Goal: Information Seeking & Learning: Compare options

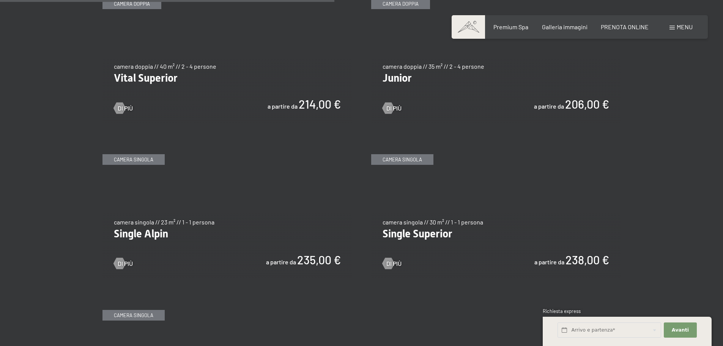
scroll to position [1138, 0]
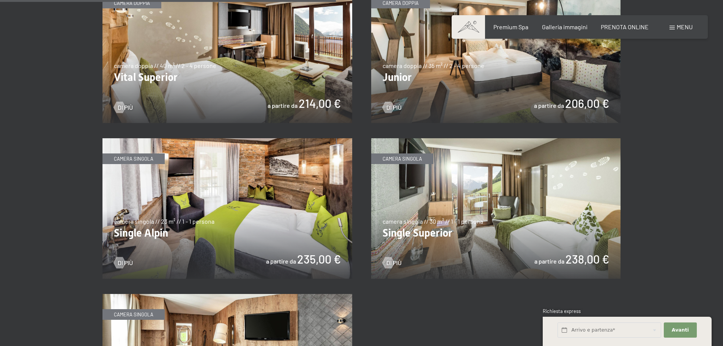
click at [421, 44] on img at bounding box center [496, 53] width 250 height 140
click at [245, 185] on img at bounding box center [227, 208] width 250 height 140
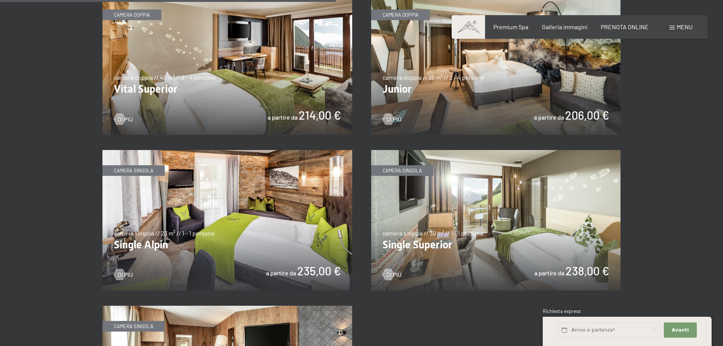
scroll to position [986, 0]
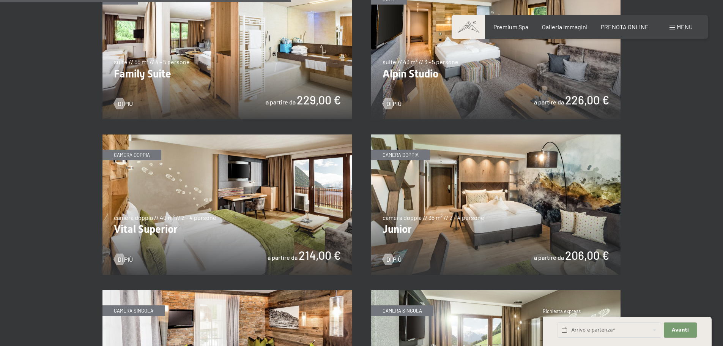
click at [260, 207] on img at bounding box center [227, 204] width 250 height 140
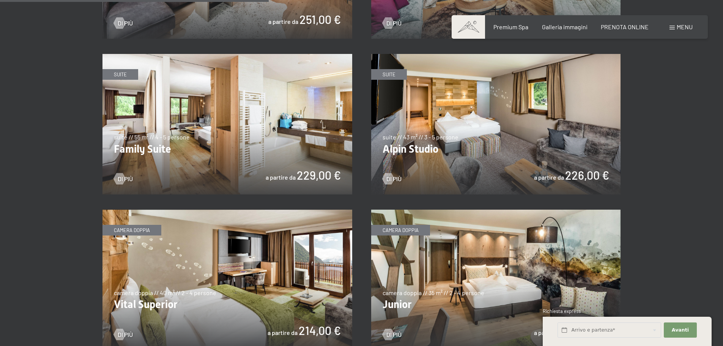
scroll to position [910, 0]
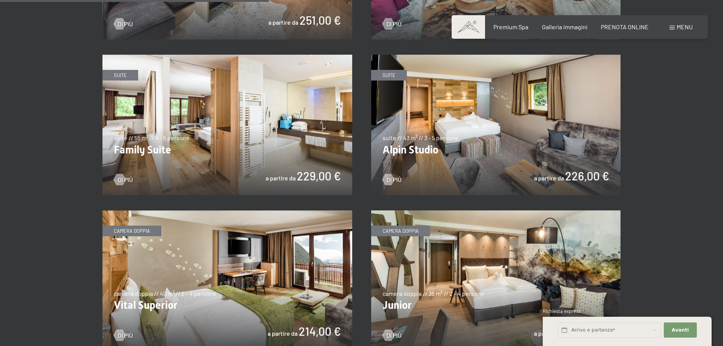
click at [253, 108] on img at bounding box center [227, 125] width 250 height 140
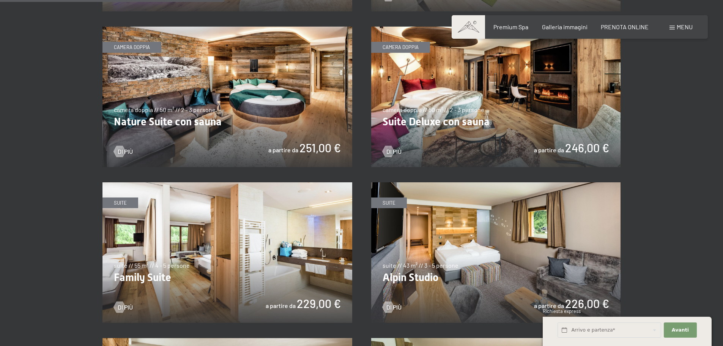
scroll to position [759, 0]
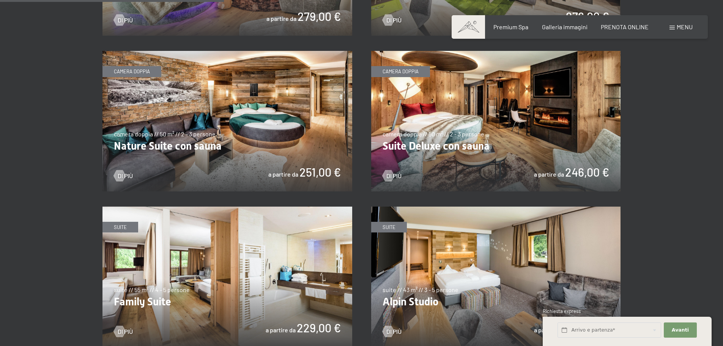
click at [510, 115] on img at bounding box center [496, 121] width 250 height 140
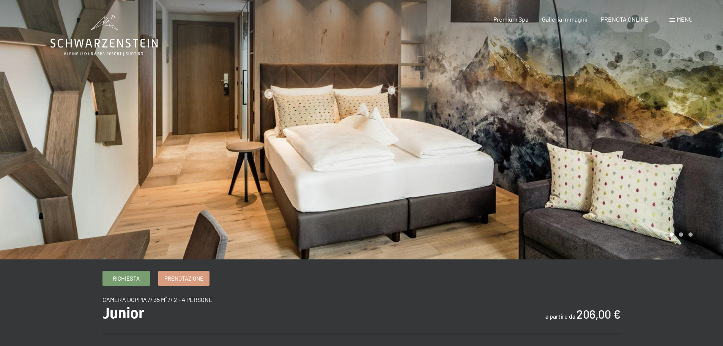
click at [670, 134] on div at bounding box center [543, 129] width 362 height 259
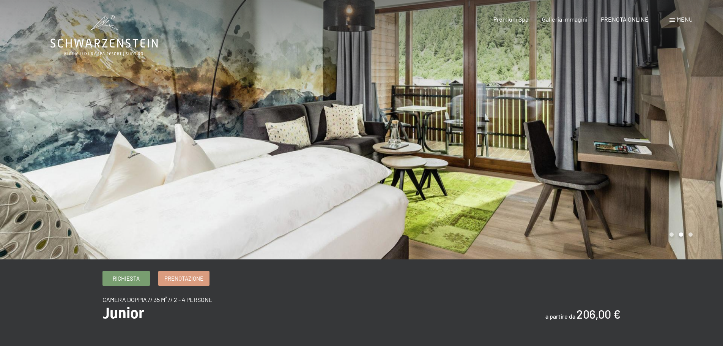
click at [670, 123] on div at bounding box center [543, 129] width 362 height 259
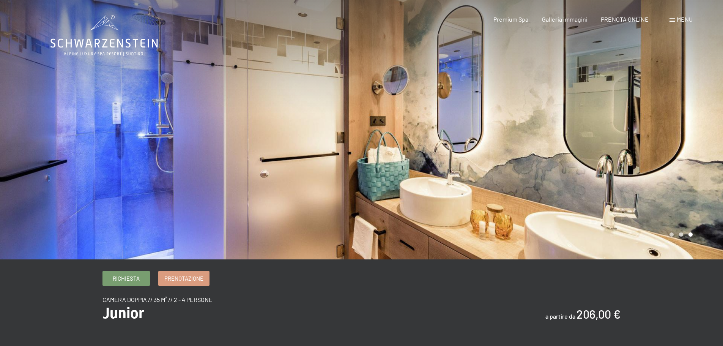
click at [678, 120] on div at bounding box center [543, 129] width 362 height 259
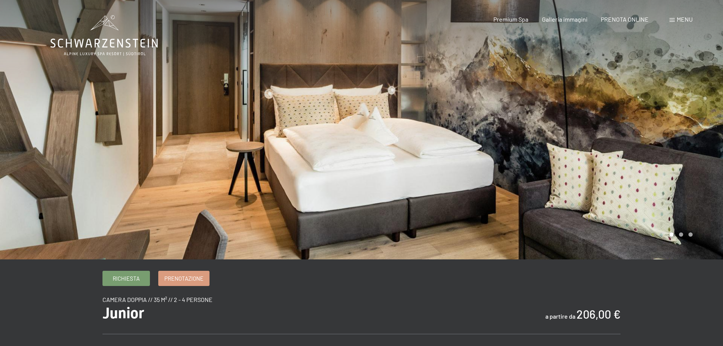
click at [659, 118] on div at bounding box center [543, 129] width 362 height 259
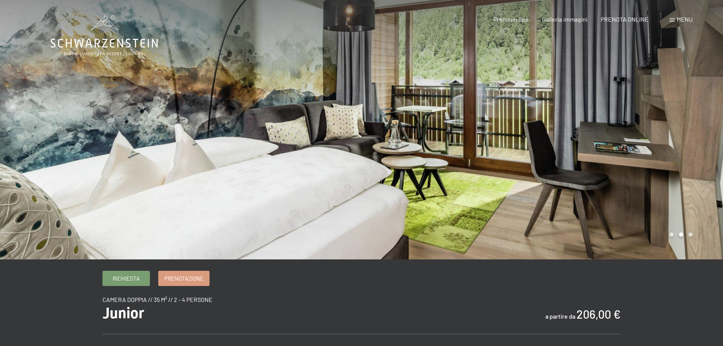
click at [662, 100] on div at bounding box center [543, 129] width 362 height 259
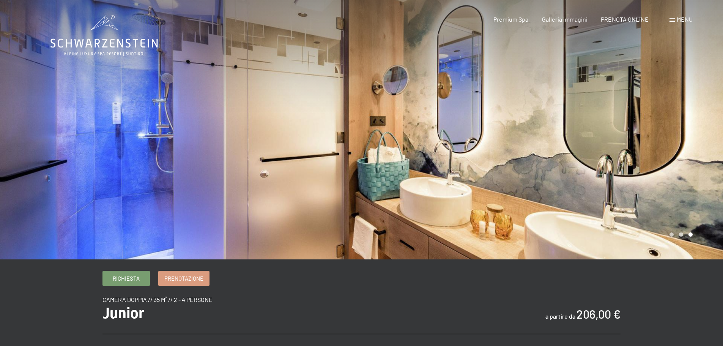
click at [660, 115] on div at bounding box center [543, 129] width 362 height 259
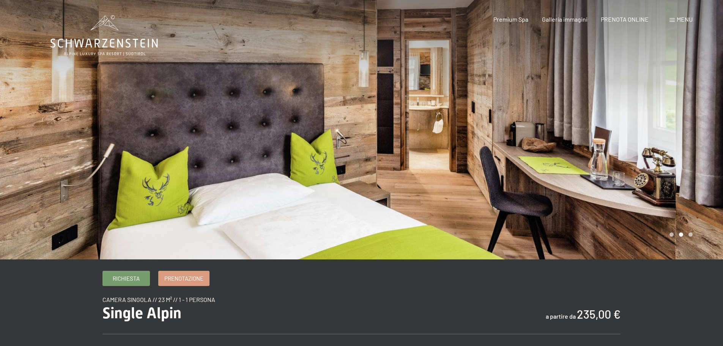
click at [657, 148] on div at bounding box center [543, 129] width 362 height 259
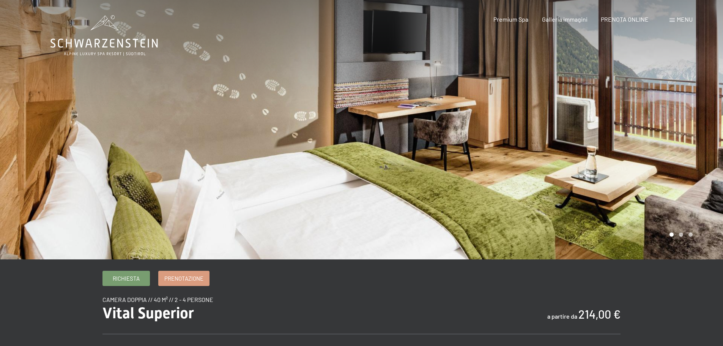
click at [701, 136] on div at bounding box center [543, 129] width 362 height 259
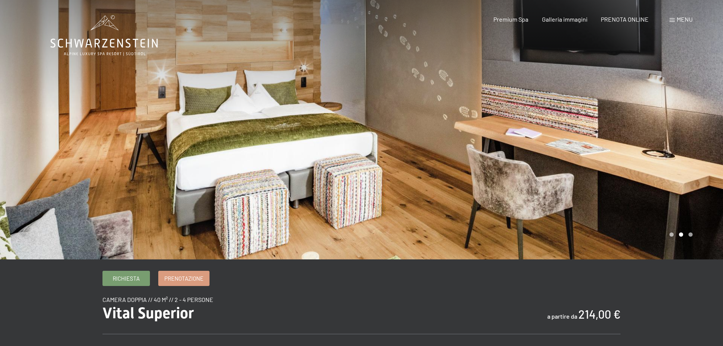
click at [704, 115] on div at bounding box center [543, 129] width 362 height 259
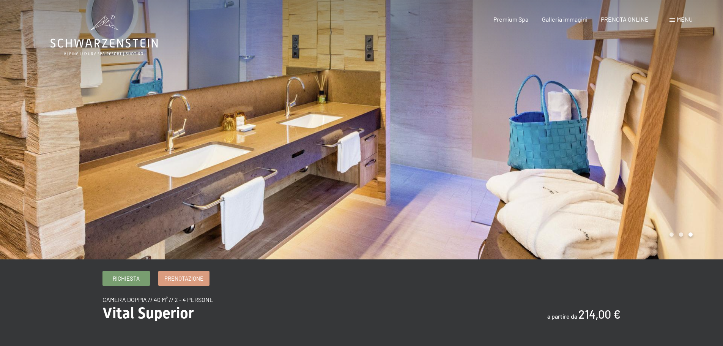
click at [698, 116] on div at bounding box center [543, 129] width 362 height 259
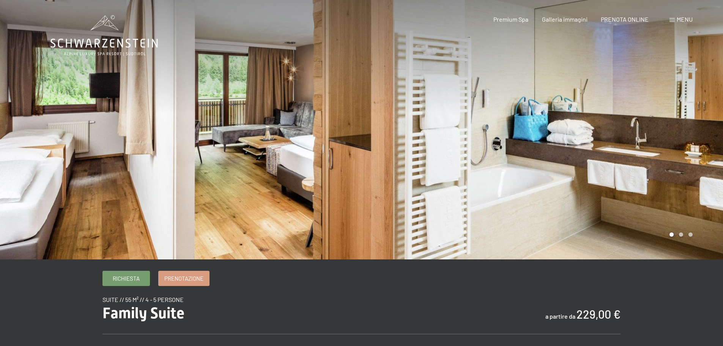
click at [696, 115] on div at bounding box center [543, 129] width 362 height 259
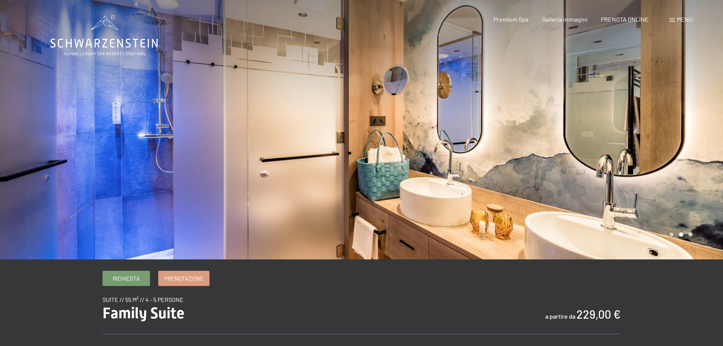
click at [689, 116] on div at bounding box center [543, 129] width 362 height 259
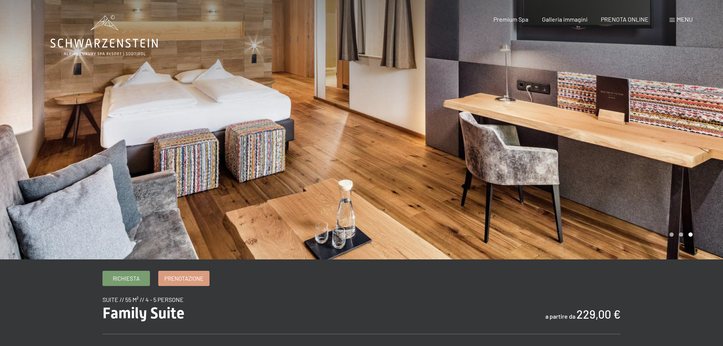
click at [692, 100] on div at bounding box center [543, 129] width 362 height 259
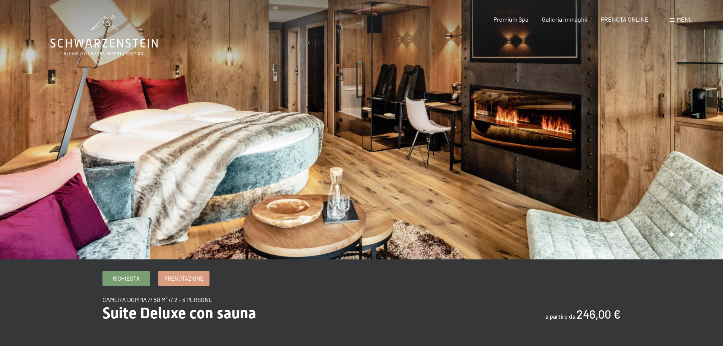
click at [371, 137] on div at bounding box center [543, 129] width 362 height 259
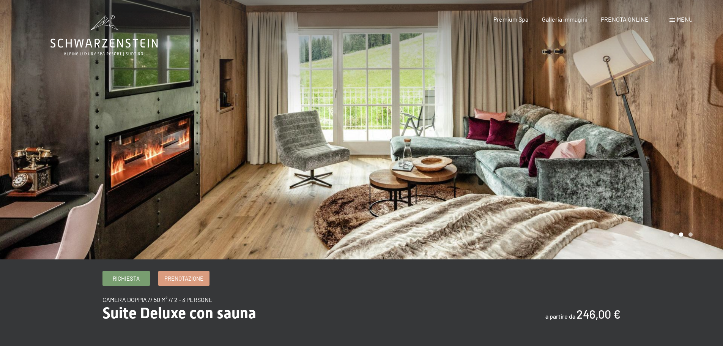
click at [45, 138] on div at bounding box center [181, 129] width 362 height 259
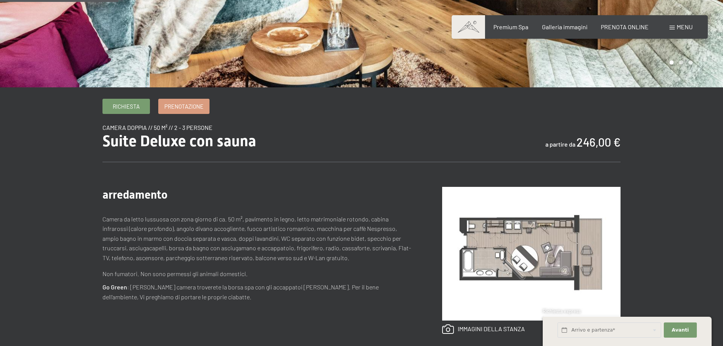
scroll to position [190, 0]
